Goal: Task Accomplishment & Management: Manage account settings

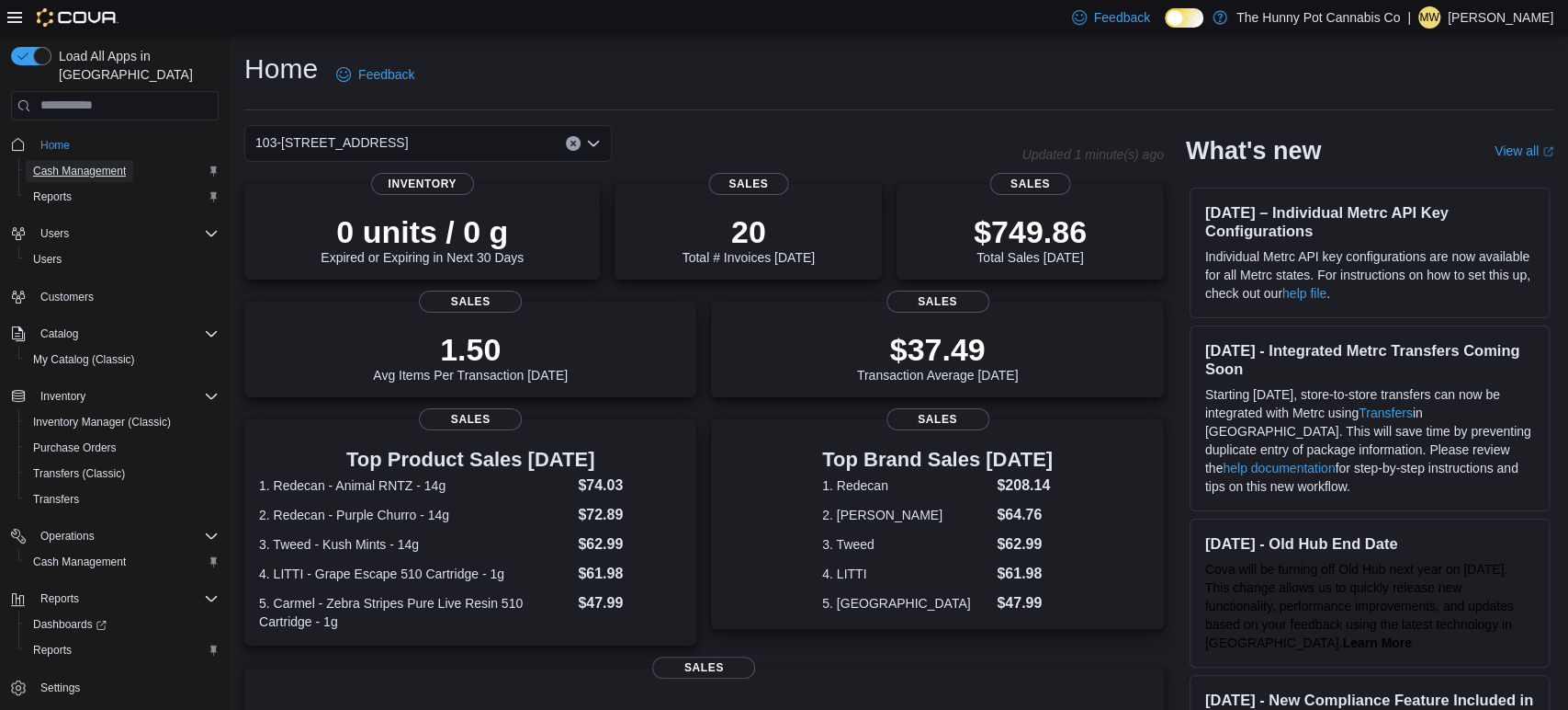
click at [69, 163] on span "Cash Management" at bounding box center [79, 170] width 92 height 15
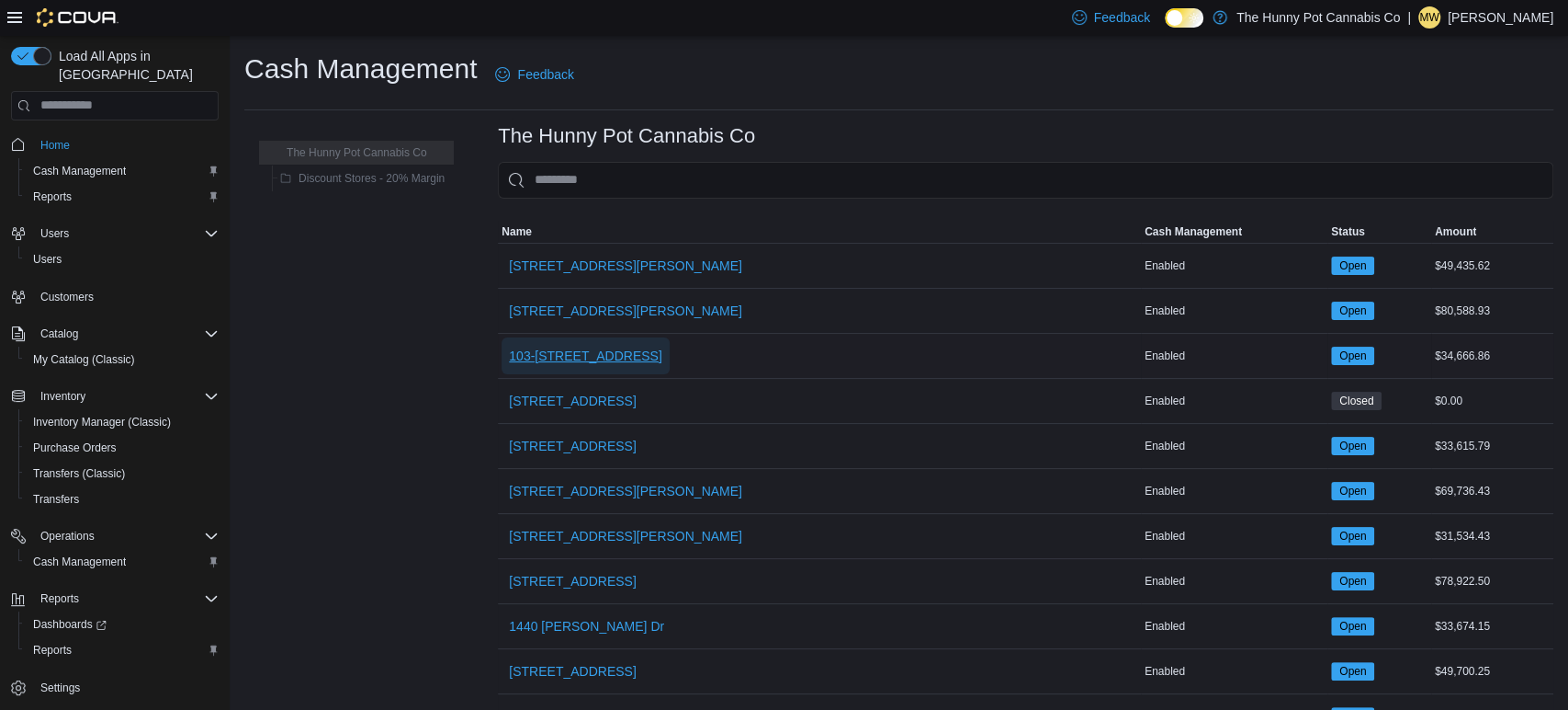
click at [627, 348] on span "103-[STREET_ADDRESS]" at bounding box center [586, 355] width 154 height 18
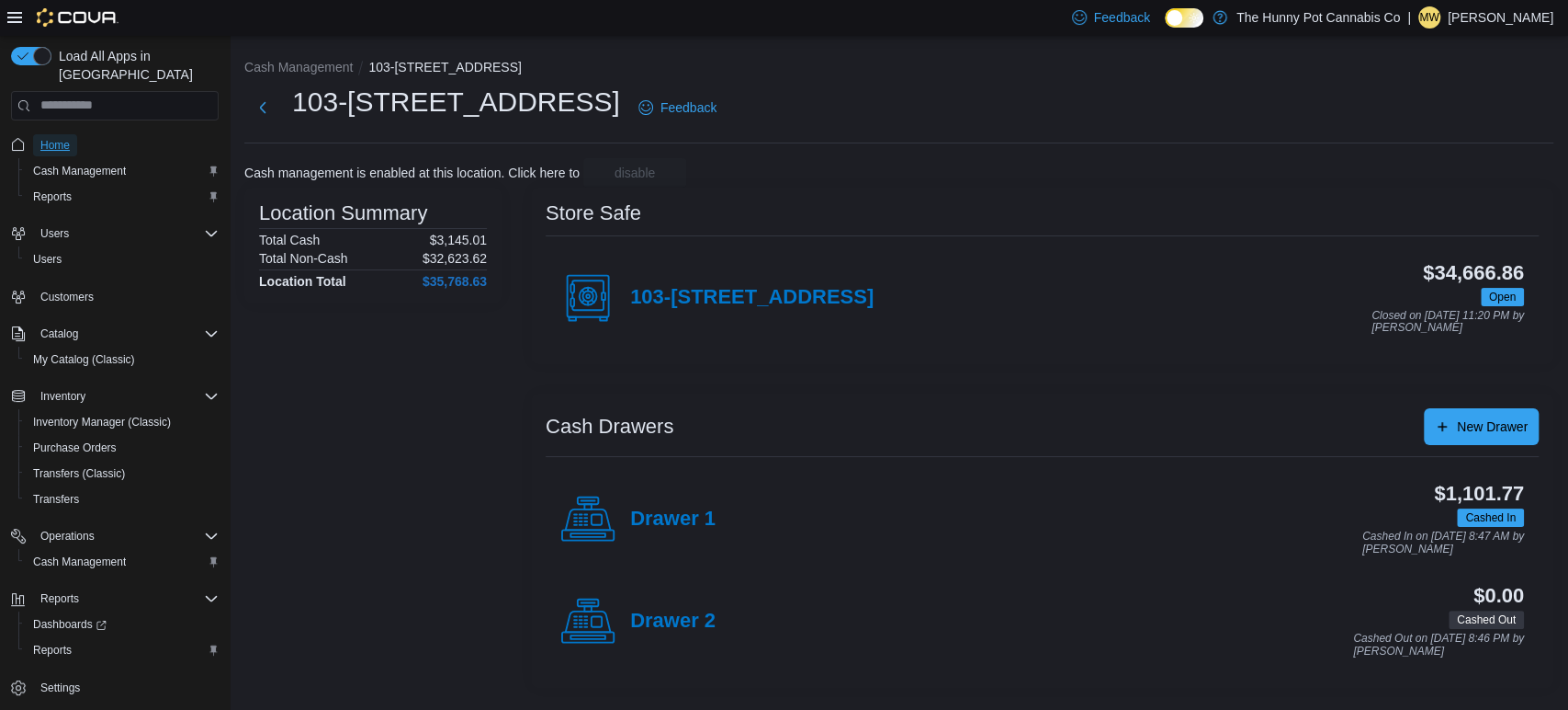
click at [67, 138] on span "Home" at bounding box center [55, 145] width 29 height 15
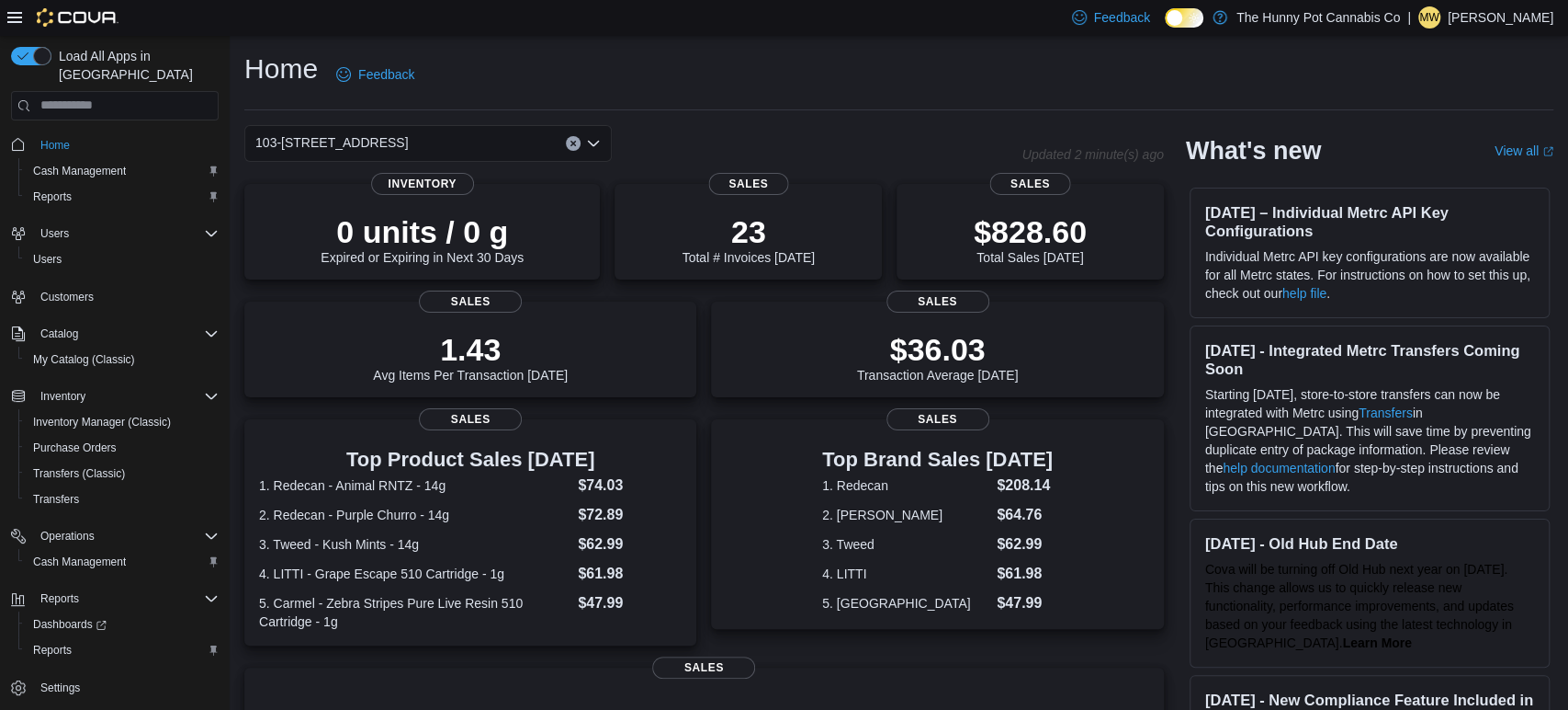
click at [92, 133] on span "Home" at bounding box center [125, 145] width 186 height 23
click at [44, 138] on span "Home" at bounding box center [55, 145] width 29 height 15
